Goal: Task Accomplishment & Management: Complete application form

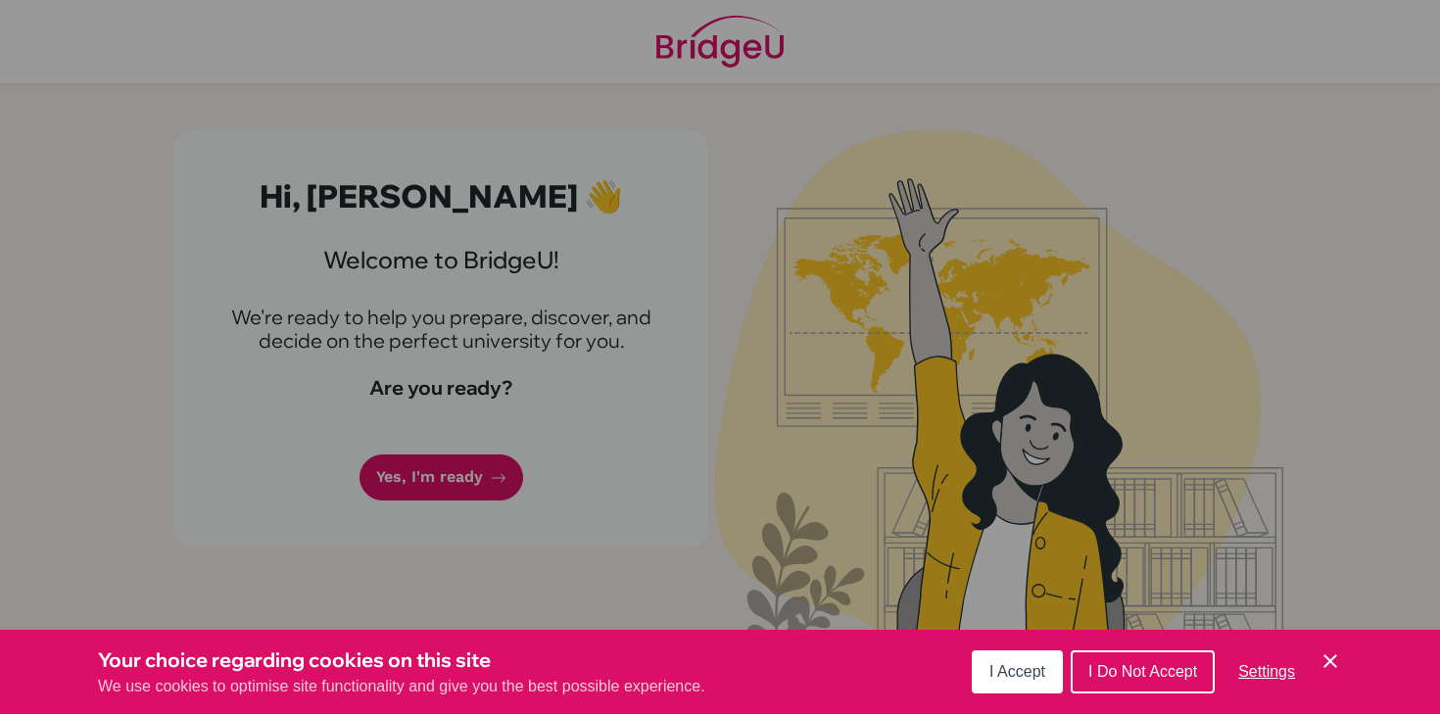
click at [806, 536] on div "Cookie Preferences" at bounding box center [720, 357] width 1440 height 714
click at [1002, 679] on span "I Accept" at bounding box center [1017, 671] width 56 height 17
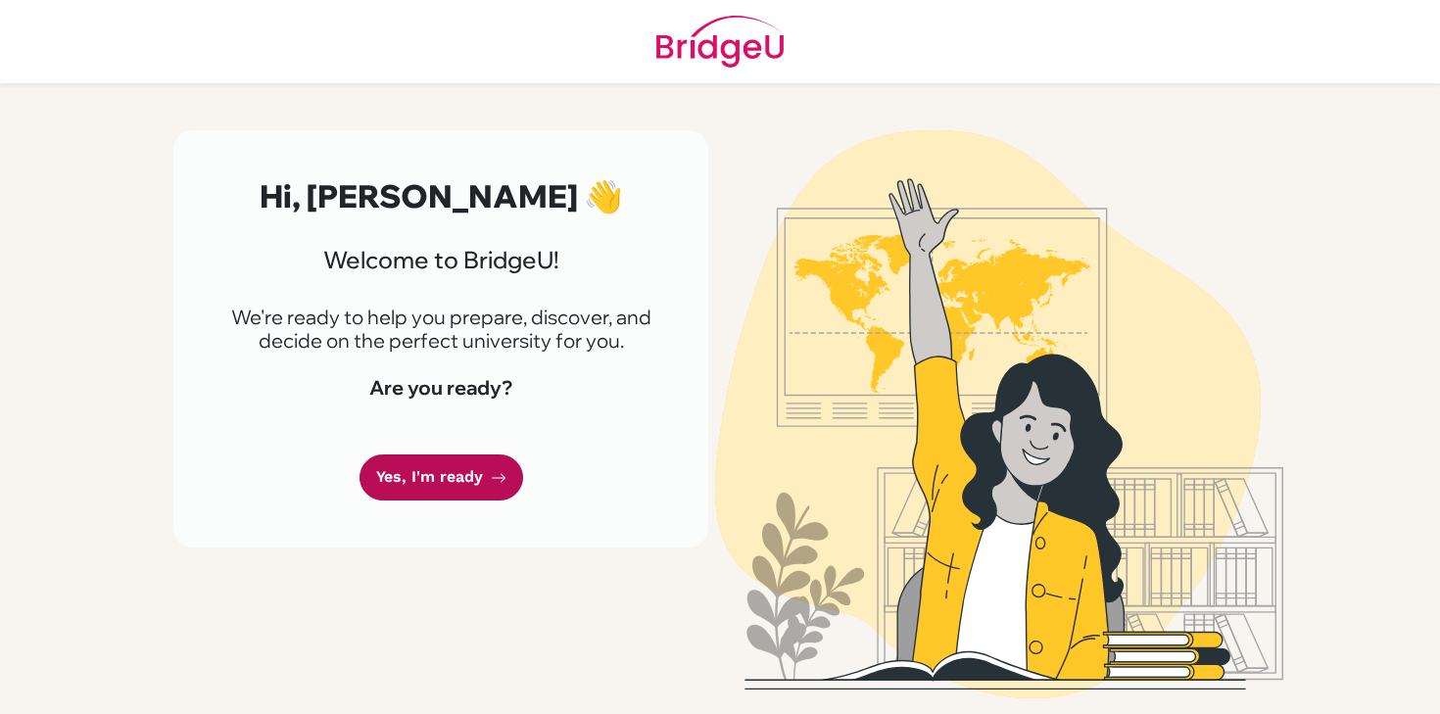
click at [476, 487] on link "Yes, I'm ready" at bounding box center [441, 477] width 164 height 46
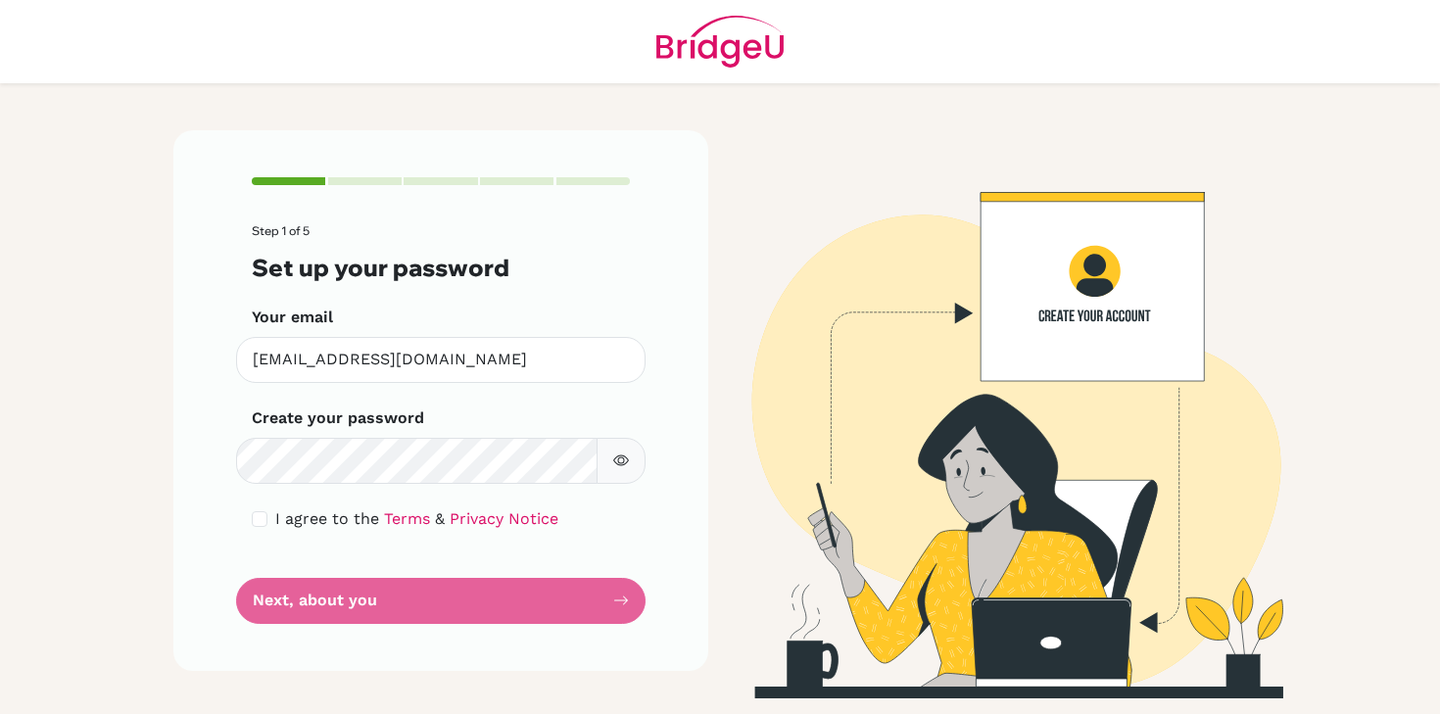
click at [360, 524] on span "I agree to the" at bounding box center [327, 518] width 104 height 19
click at [270, 522] on div "I agree to the Terms & Privacy Notice" at bounding box center [441, 519] width 378 height 24
click at [260, 515] on input "checkbox" at bounding box center [260, 519] width 16 height 16
checkbox input "true"
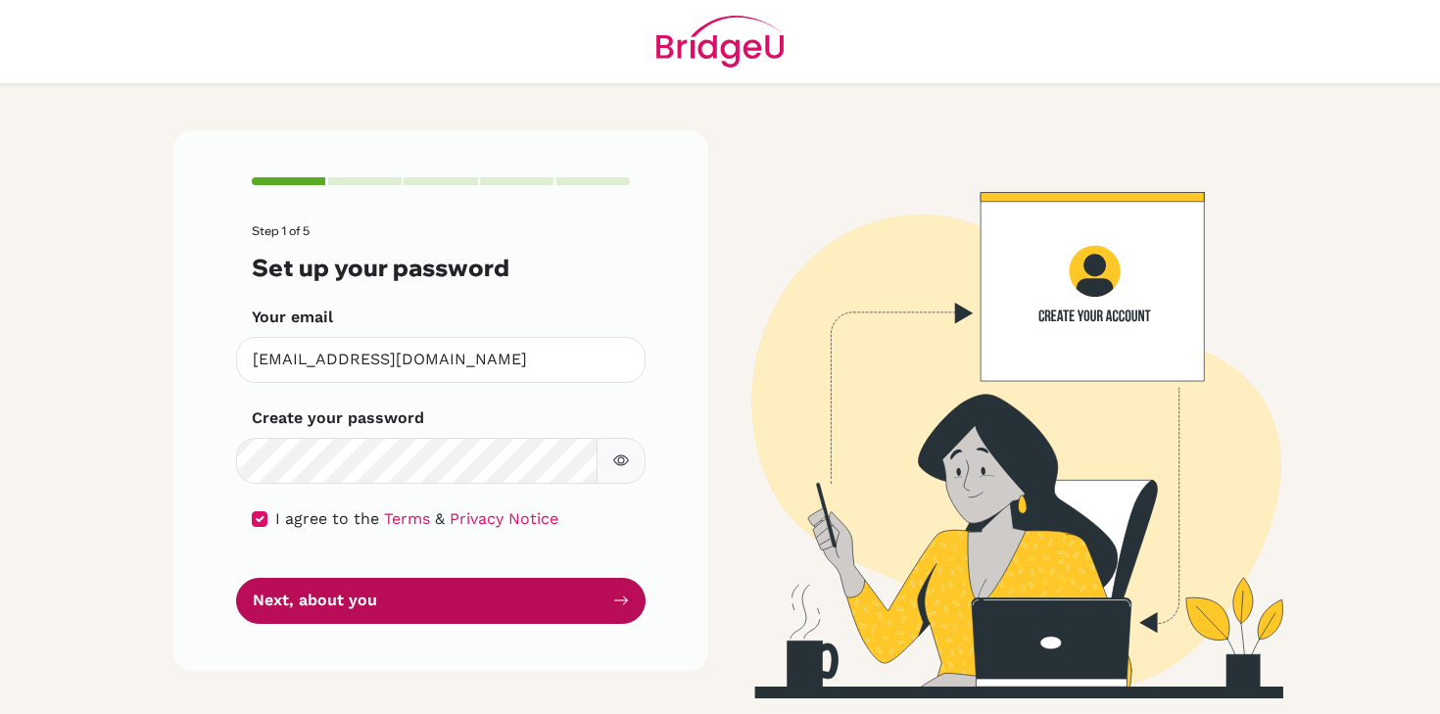
click at [473, 594] on button "Next, about you" at bounding box center [440, 601] width 409 height 46
